Goal: Use online tool/utility: Utilize a website feature to perform a specific function

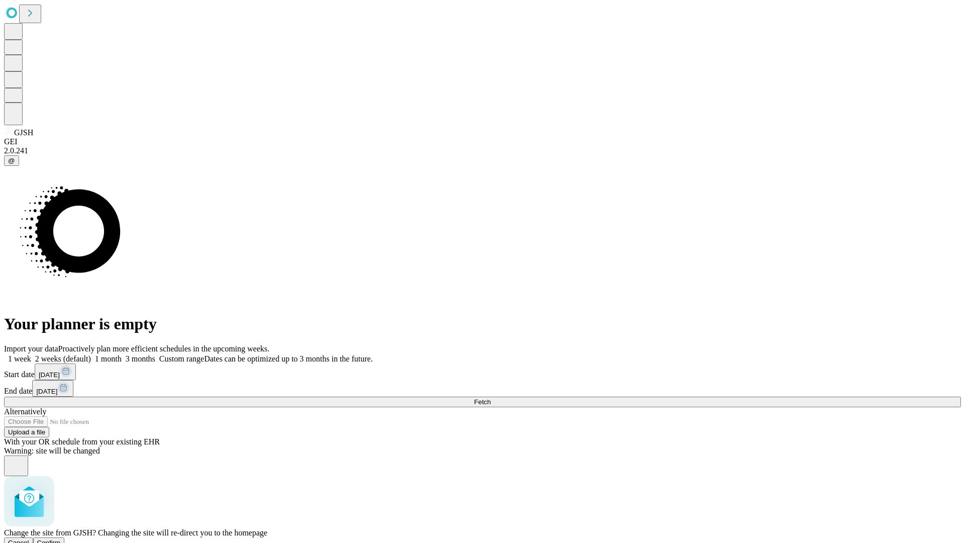
click at [61, 539] on span "Confirm" at bounding box center [49, 543] width 24 height 8
click at [31, 354] on label "1 week" at bounding box center [17, 358] width 27 height 9
click at [491, 398] on span "Fetch" at bounding box center [482, 402] width 17 height 8
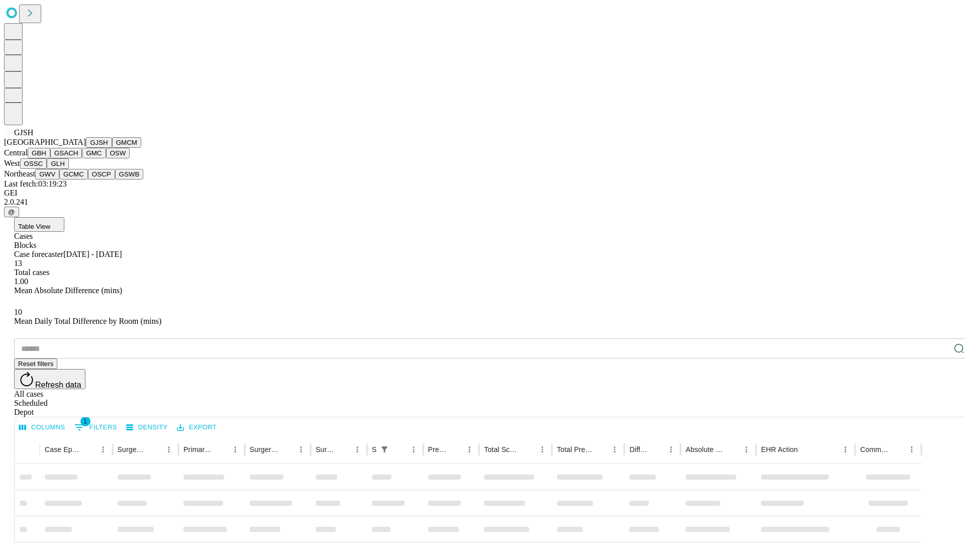
click at [112, 148] on button "GMCM" at bounding box center [126, 142] width 29 height 11
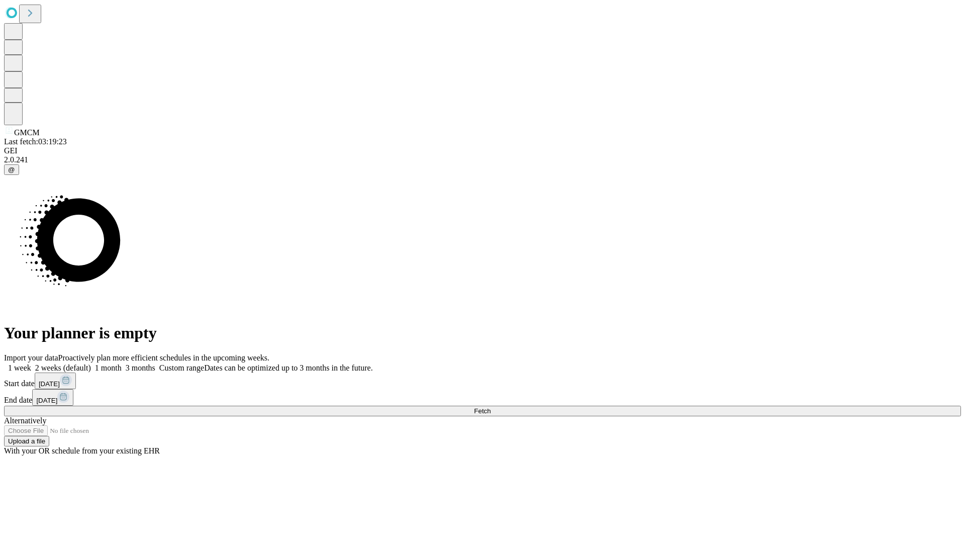
click at [31, 363] on label "1 week" at bounding box center [17, 367] width 27 height 9
click at [491, 407] on span "Fetch" at bounding box center [482, 411] width 17 height 8
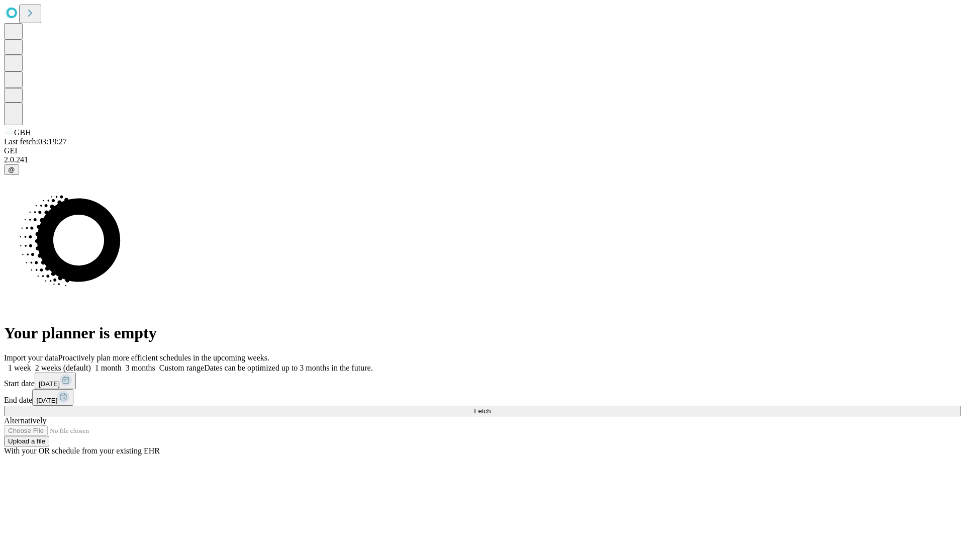
click at [491, 407] on span "Fetch" at bounding box center [482, 411] width 17 height 8
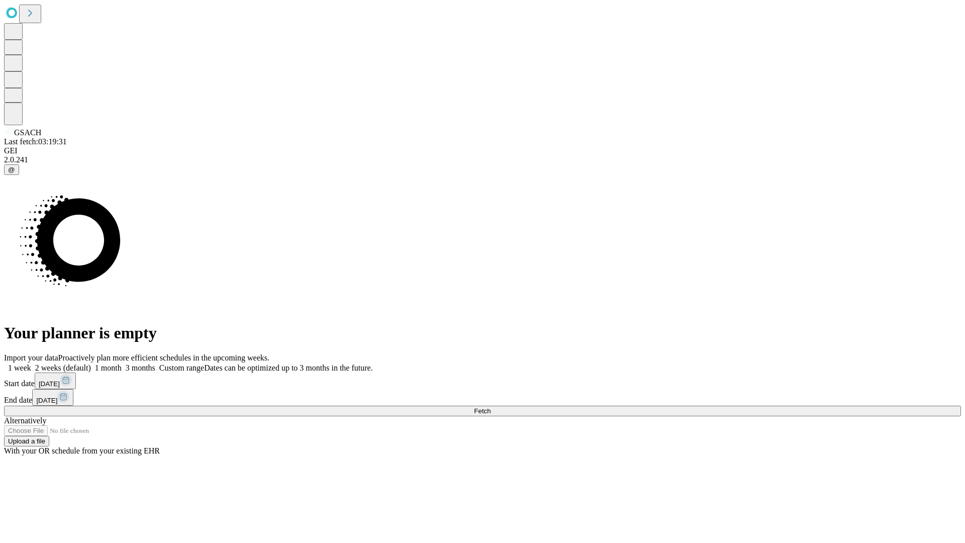
click at [491, 407] on span "Fetch" at bounding box center [482, 411] width 17 height 8
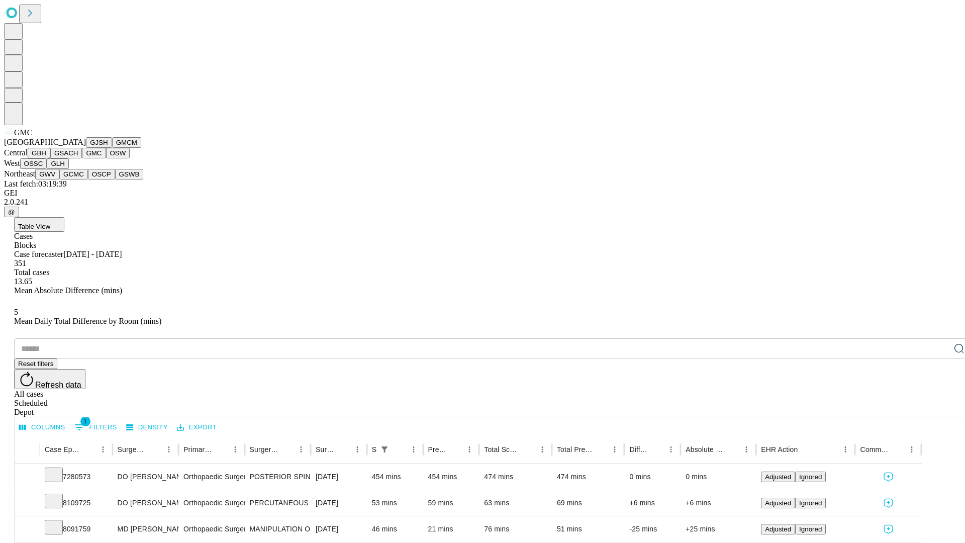
click at [106, 158] on button "OSW" at bounding box center [118, 153] width 24 height 11
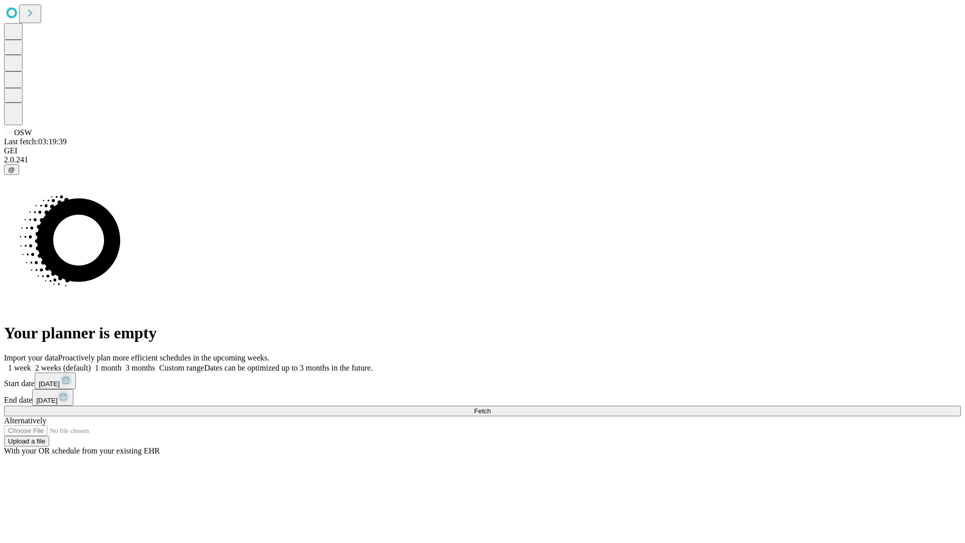
click at [31, 363] on label "1 week" at bounding box center [17, 367] width 27 height 9
click at [491, 407] on span "Fetch" at bounding box center [482, 411] width 17 height 8
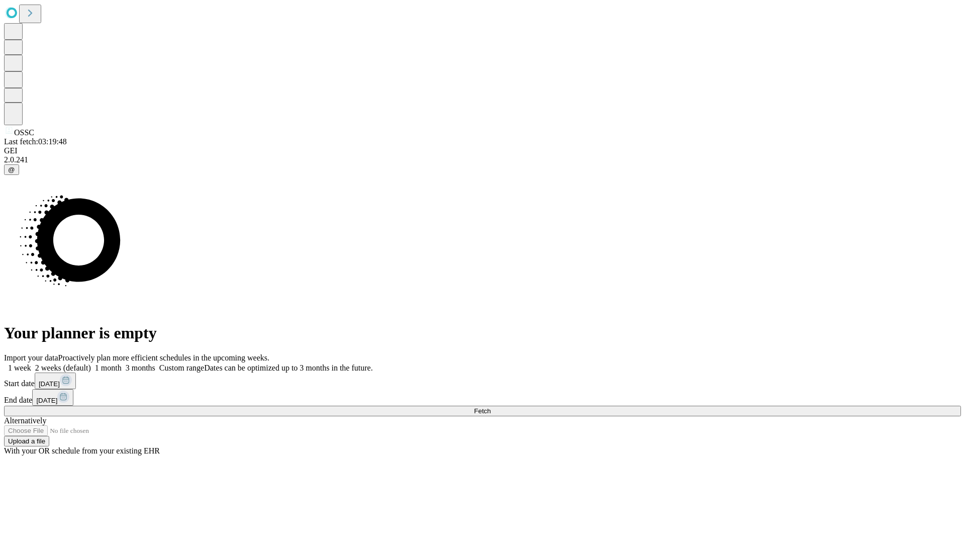
click at [31, 363] on label "1 week" at bounding box center [17, 367] width 27 height 9
click at [491, 407] on span "Fetch" at bounding box center [482, 411] width 17 height 8
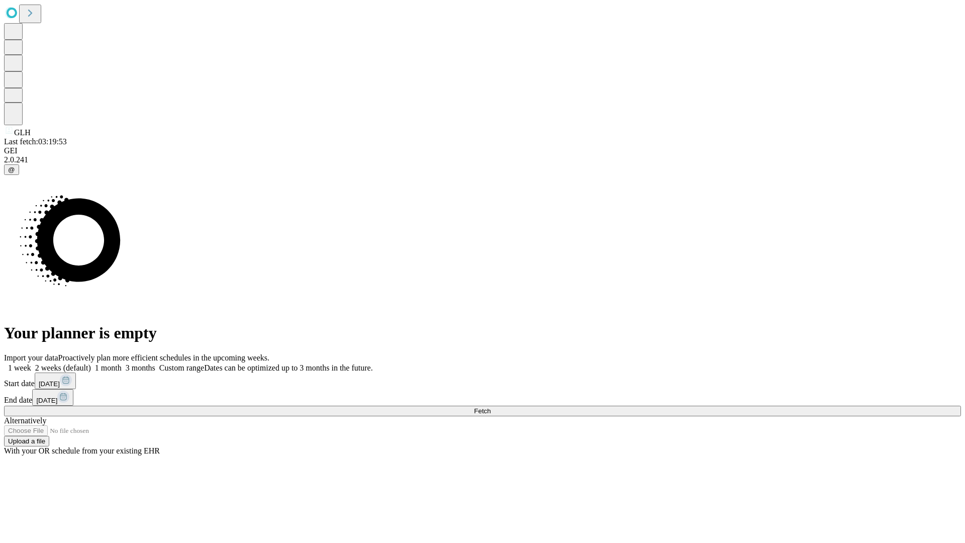
click at [31, 363] on label "1 week" at bounding box center [17, 367] width 27 height 9
click at [491, 407] on span "Fetch" at bounding box center [482, 411] width 17 height 8
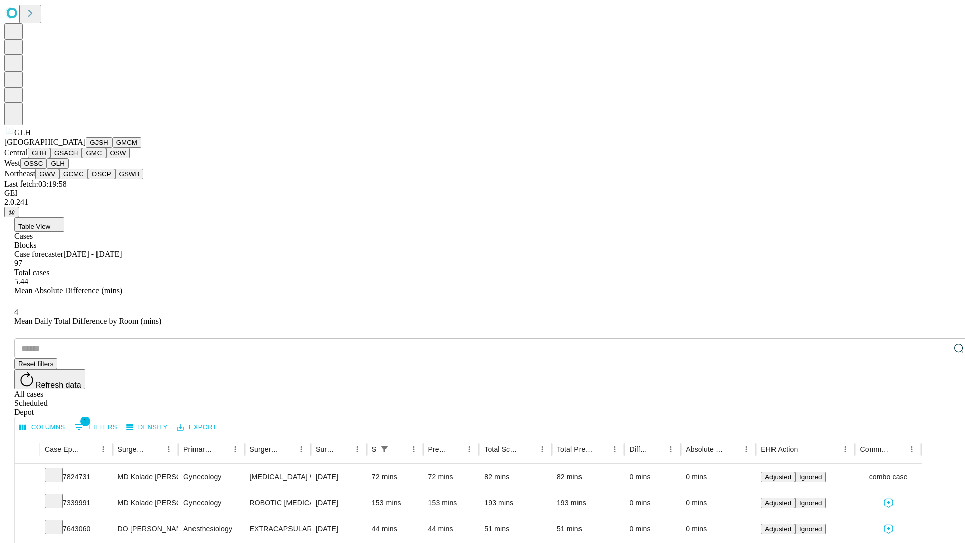
click at [59, 179] on button "GWV" at bounding box center [47, 174] width 24 height 11
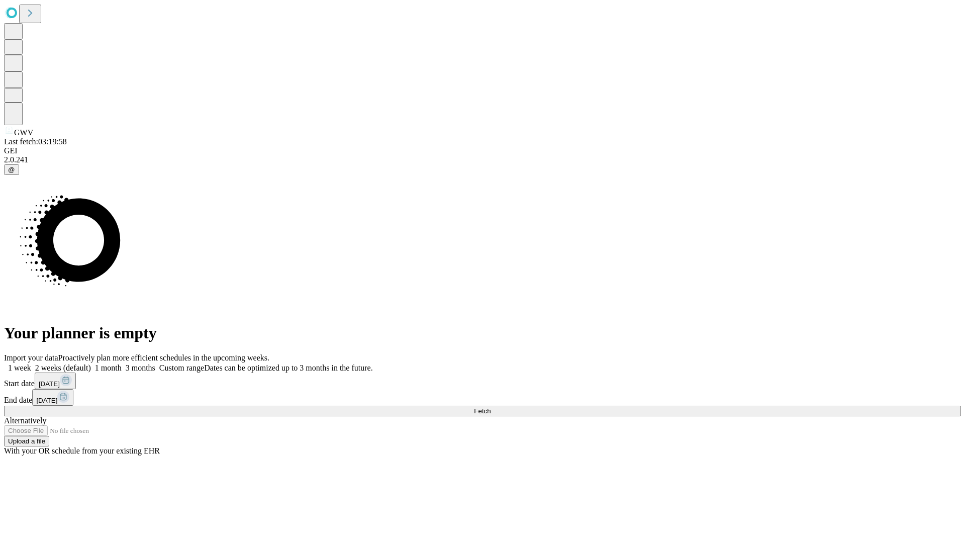
click at [491, 407] on span "Fetch" at bounding box center [482, 411] width 17 height 8
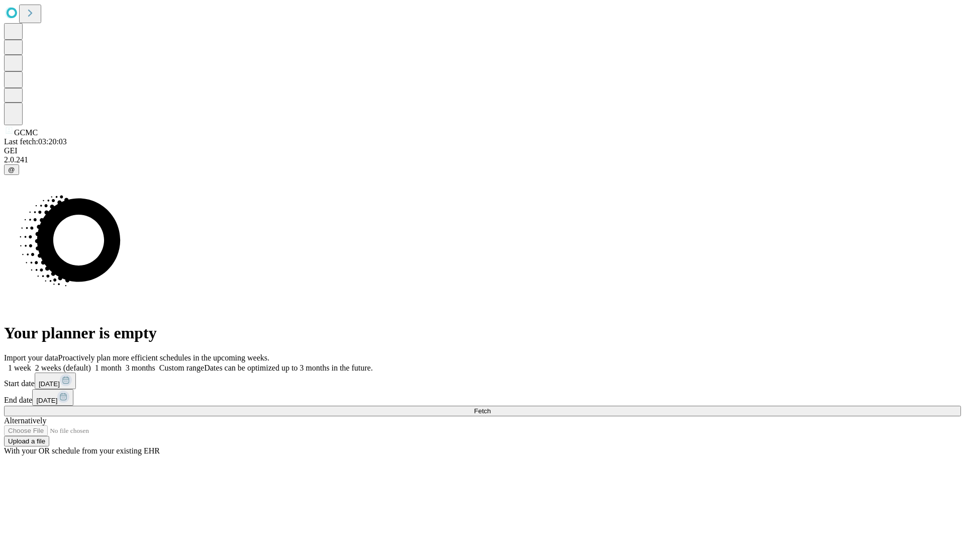
click at [31, 363] on label "1 week" at bounding box center [17, 367] width 27 height 9
click at [491, 407] on span "Fetch" at bounding box center [482, 411] width 17 height 8
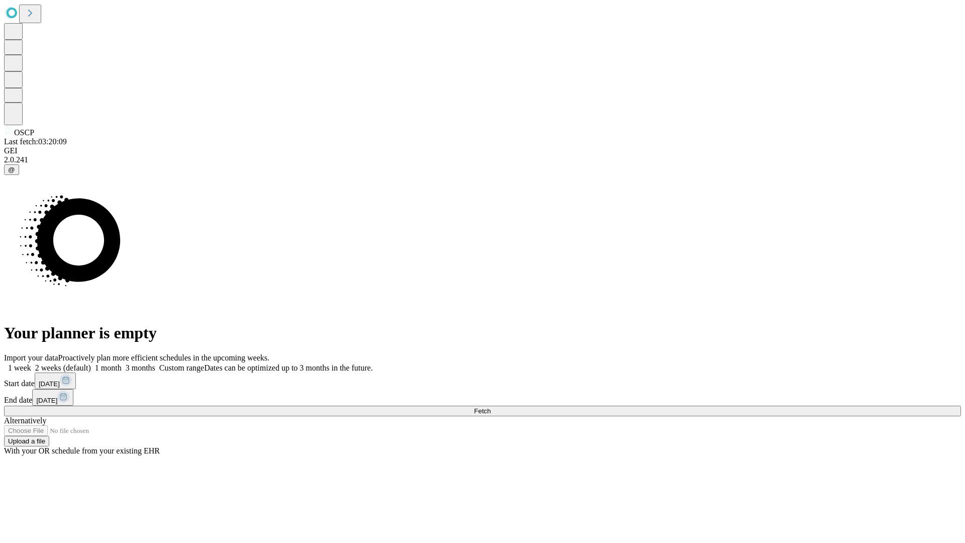
click at [31, 363] on label "1 week" at bounding box center [17, 367] width 27 height 9
click at [491, 407] on span "Fetch" at bounding box center [482, 411] width 17 height 8
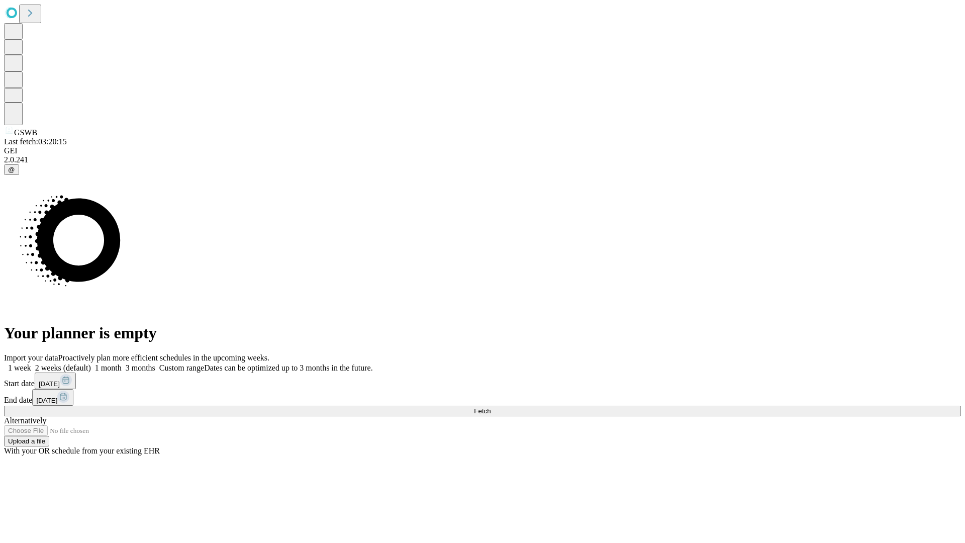
click at [31, 363] on label "1 week" at bounding box center [17, 367] width 27 height 9
click at [491, 407] on span "Fetch" at bounding box center [482, 411] width 17 height 8
